Goal: Task Accomplishment & Management: Complete application form

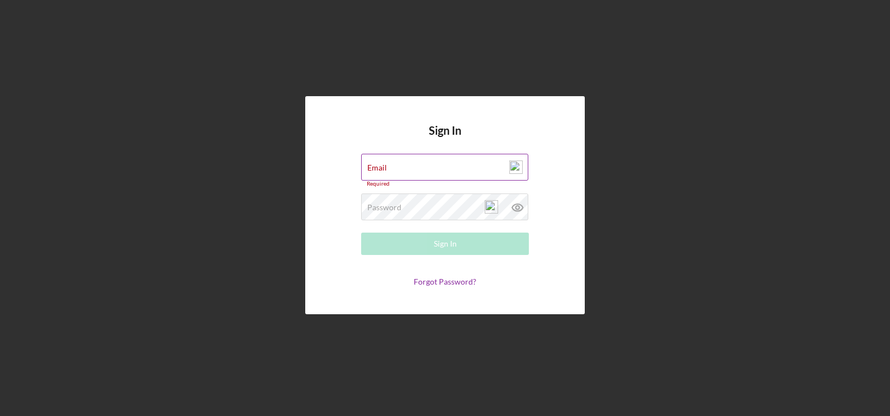
click at [390, 165] on div "Email Required" at bounding box center [445, 171] width 168 height 34
type input "[EMAIL_ADDRESS][DOMAIN_NAME]"
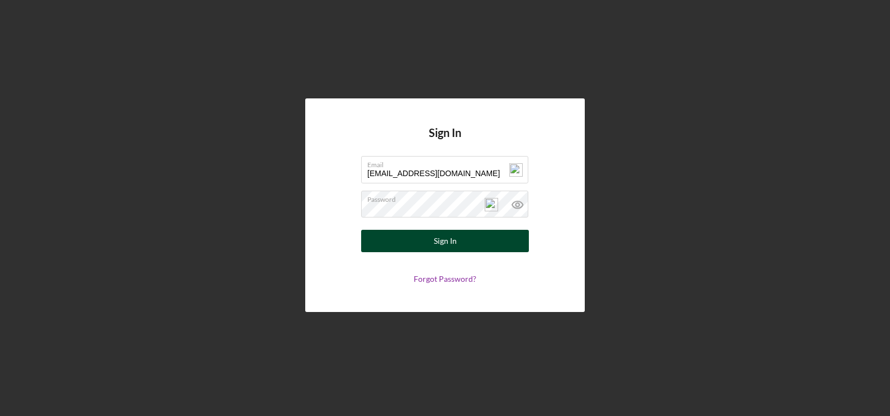
click at [407, 234] on button "Sign In" at bounding box center [445, 241] width 168 height 22
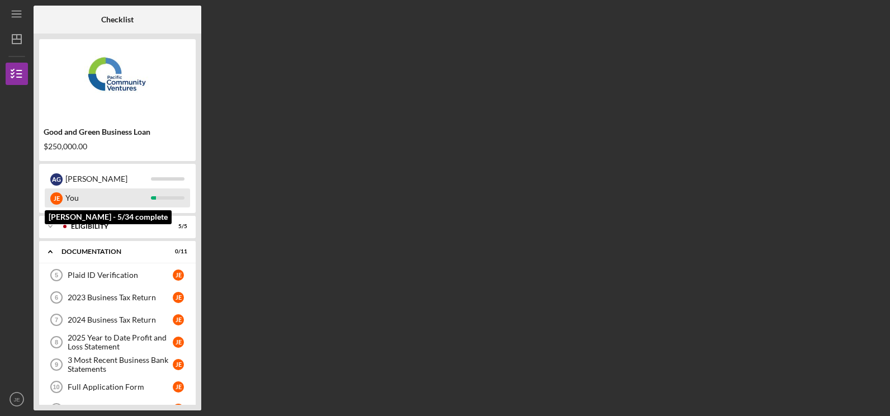
click at [119, 197] on div "You" at bounding box center [108, 197] width 86 height 19
click at [132, 201] on div "You" at bounding box center [108, 197] width 86 height 19
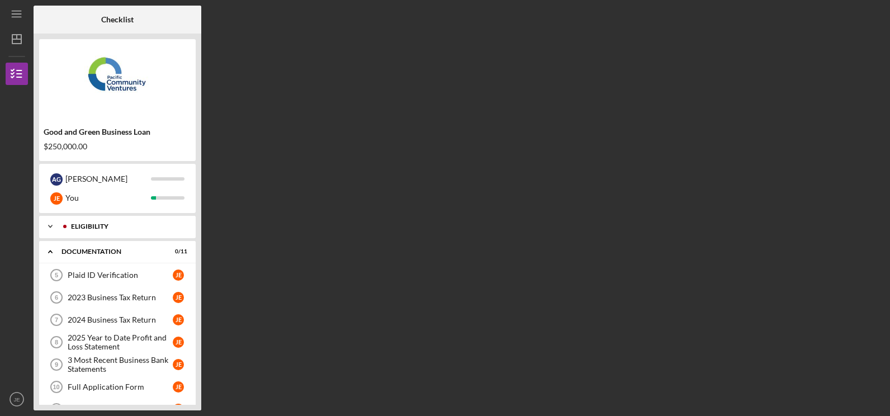
click at [122, 233] on div "Icon/Expander Eligibility 5 / 5" at bounding box center [117, 226] width 157 height 22
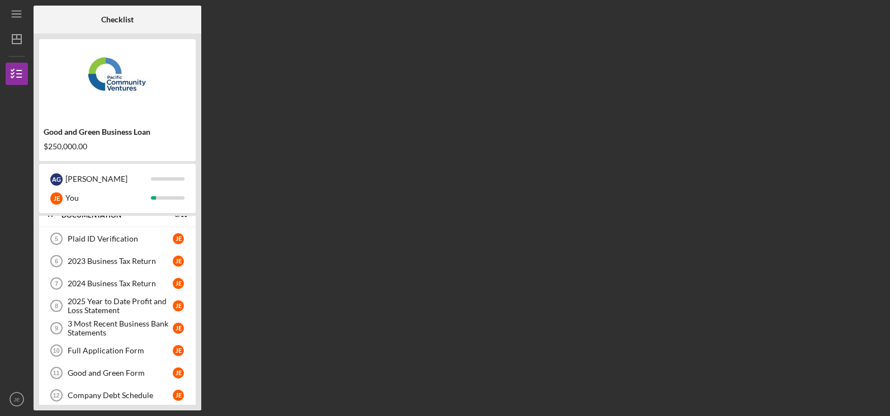
scroll to position [158, 0]
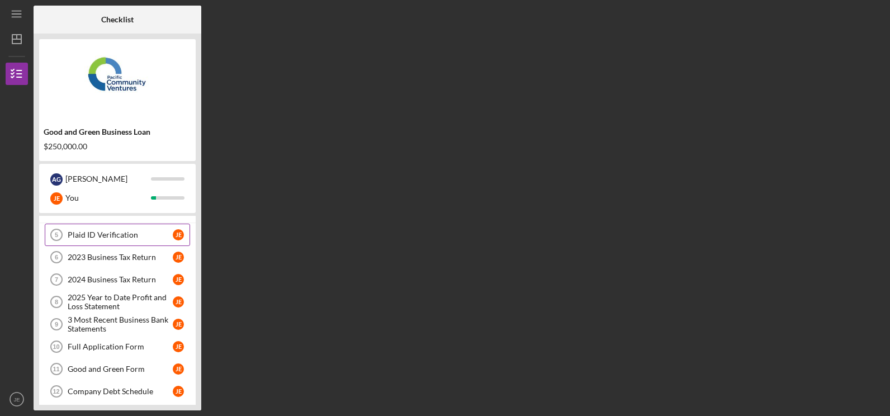
click at [116, 233] on div "Plaid ID Verification" at bounding box center [120, 234] width 105 height 9
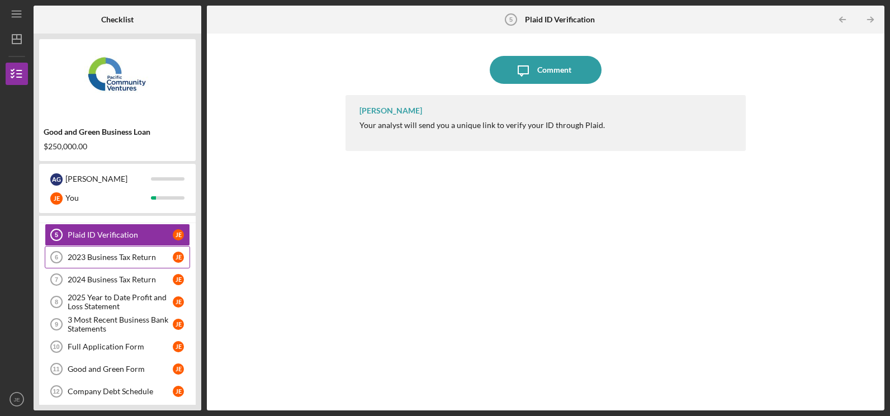
click at [128, 257] on div "2023 Business Tax Return" at bounding box center [120, 257] width 105 height 9
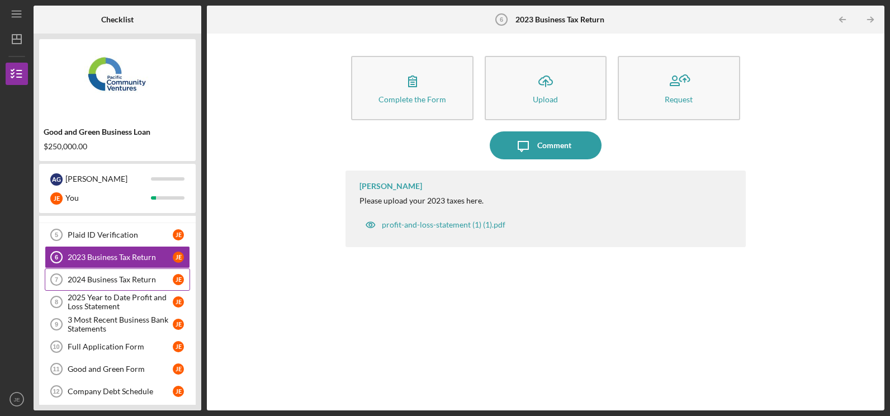
click at [131, 273] on link "2024 Business Tax Return 7 2024 Business Tax Return [PERSON_NAME]" at bounding box center [117, 279] width 145 height 22
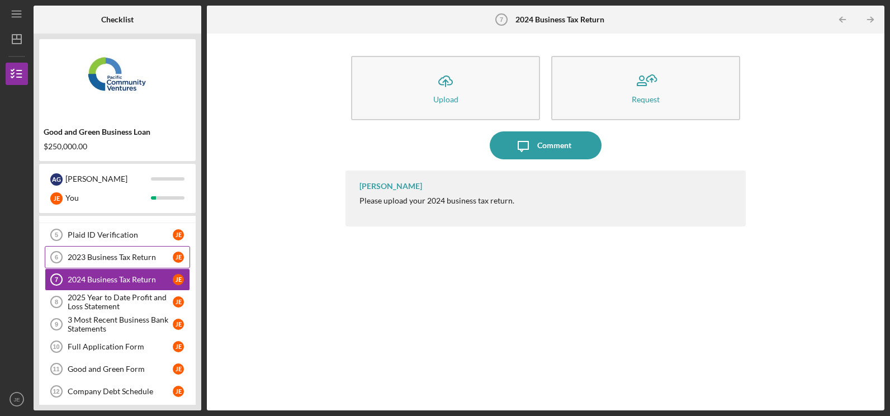
click at [138, 260] on div "2023 Business Tax Return" at bounding box center [120, 257] width 105 height 9
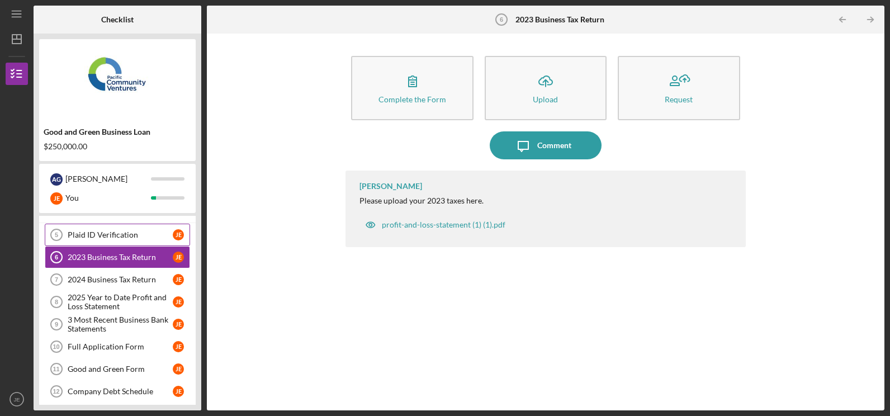
click at [136, 239] on div "Plaid ID Verification" at bounding box center [120, 234] width 105 height 9
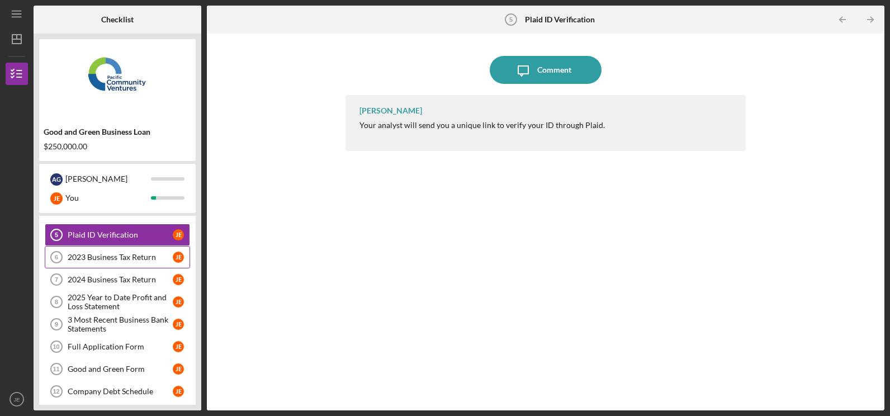
click at [120, 256] on div "2023 Business Tax Return" at bounding box center [120, 257] width 105 height 9
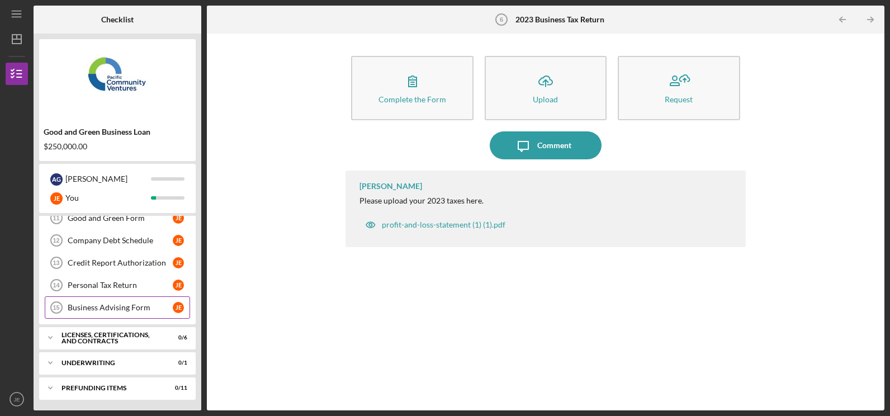
scroll to position [310, 0]
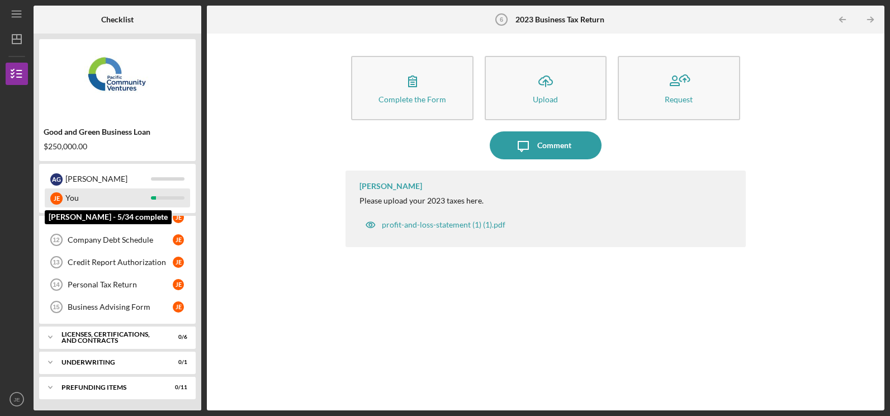
click at [72, 195] on div "You" at bounding box center [108, 197] width 86 height 19
click at [59, 198] on div "[PERSON_NAME]" at bounding box center [56, 198] width 12 height 12
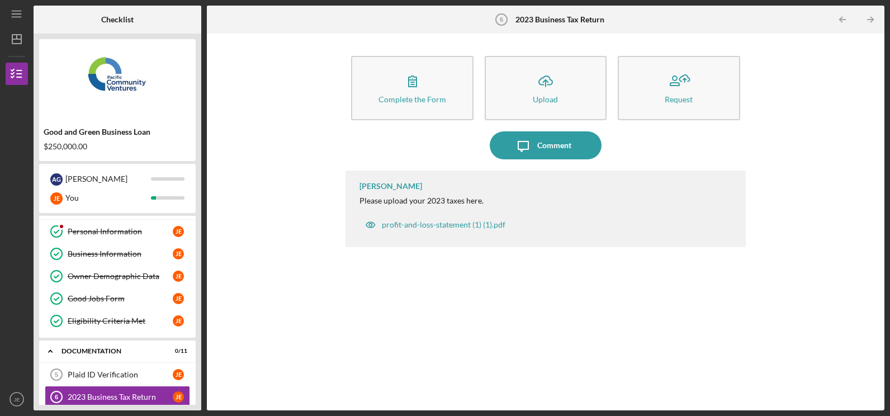
scroll to position [0, 0]
